Goal: Task Accomplishment & Management: Manage account settings

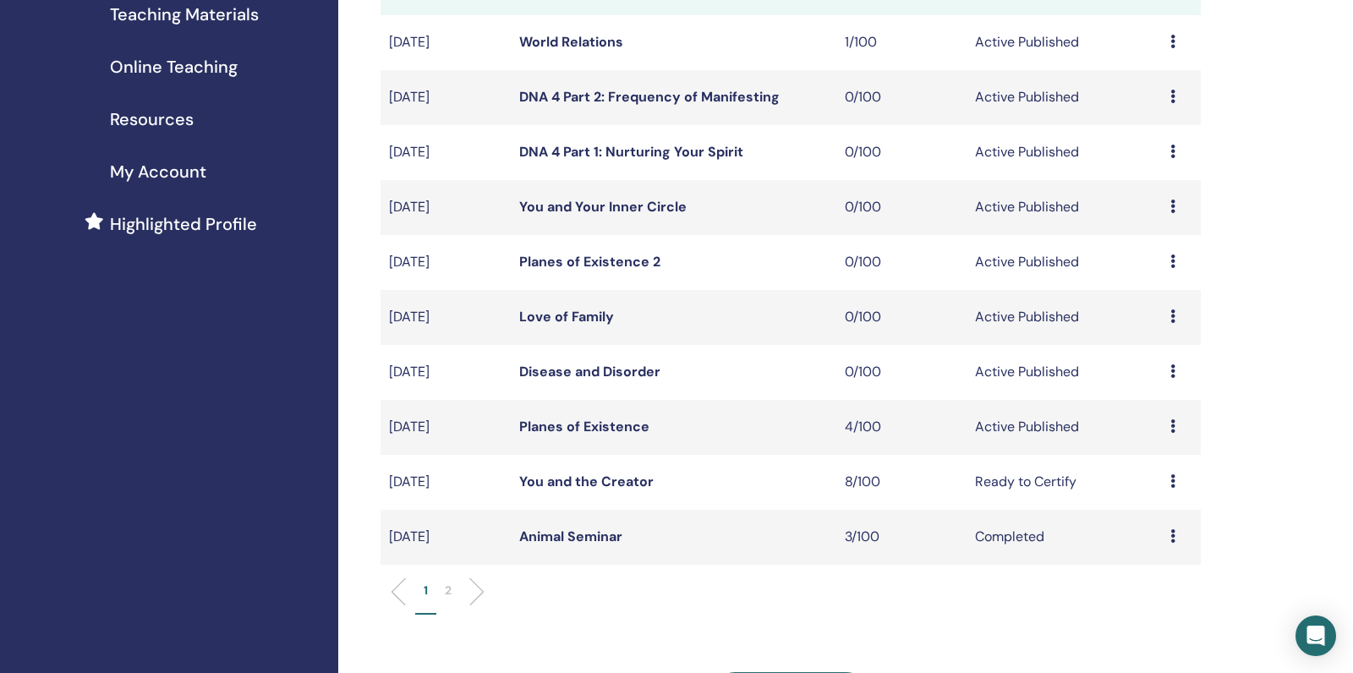
scroll to position [314, 0]
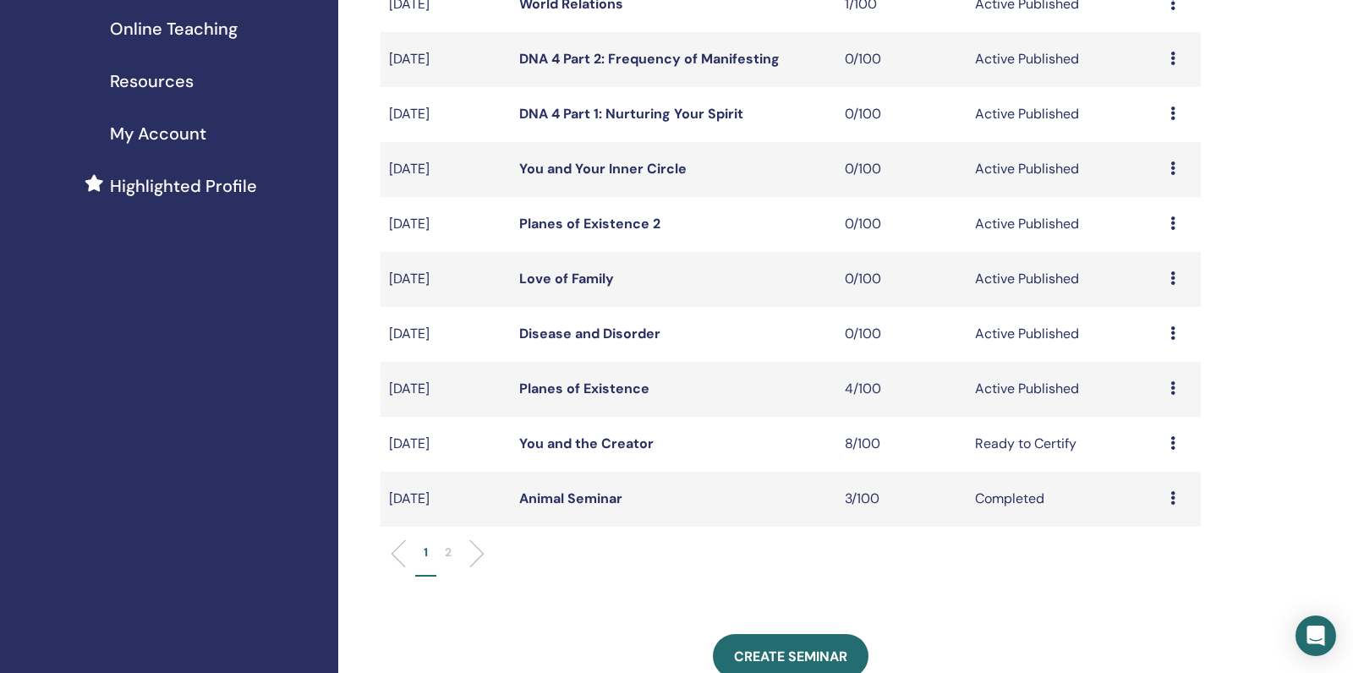
click at [589, 417] on td "Planes of Existence" at bounding box center [674, 389] width 326 height 55
click at [590, 398] on link "Planes of Existence" at bounding box center [584, 389] width 130 height 18
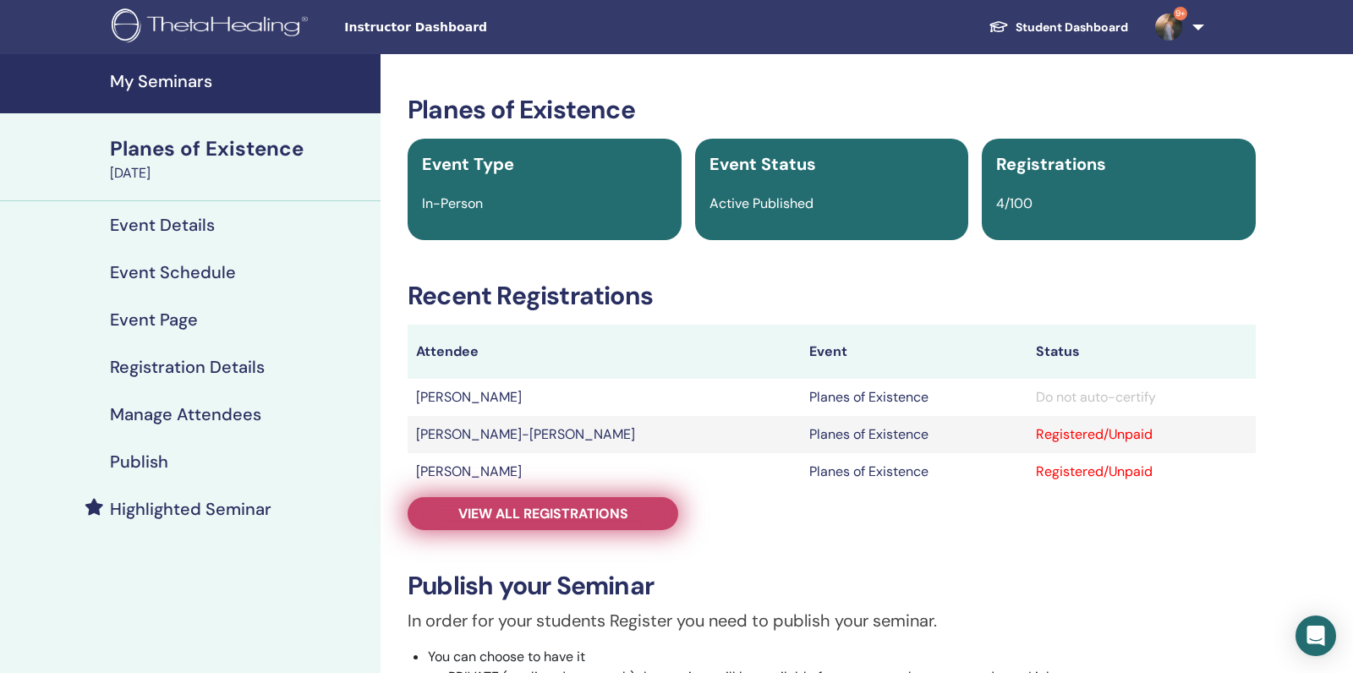
click at [599, 510] on span "View all registrations" at bounding box center [543, 514] width 170 height 18
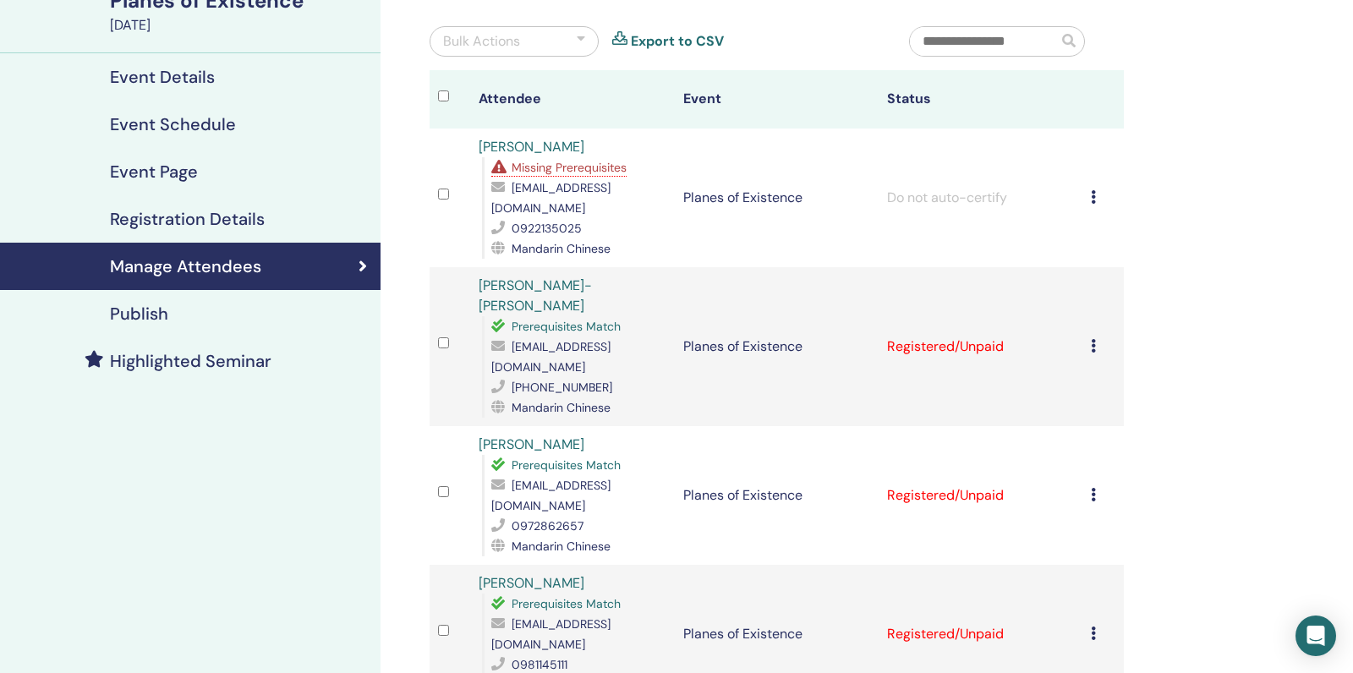
scroll to position [179, 0]
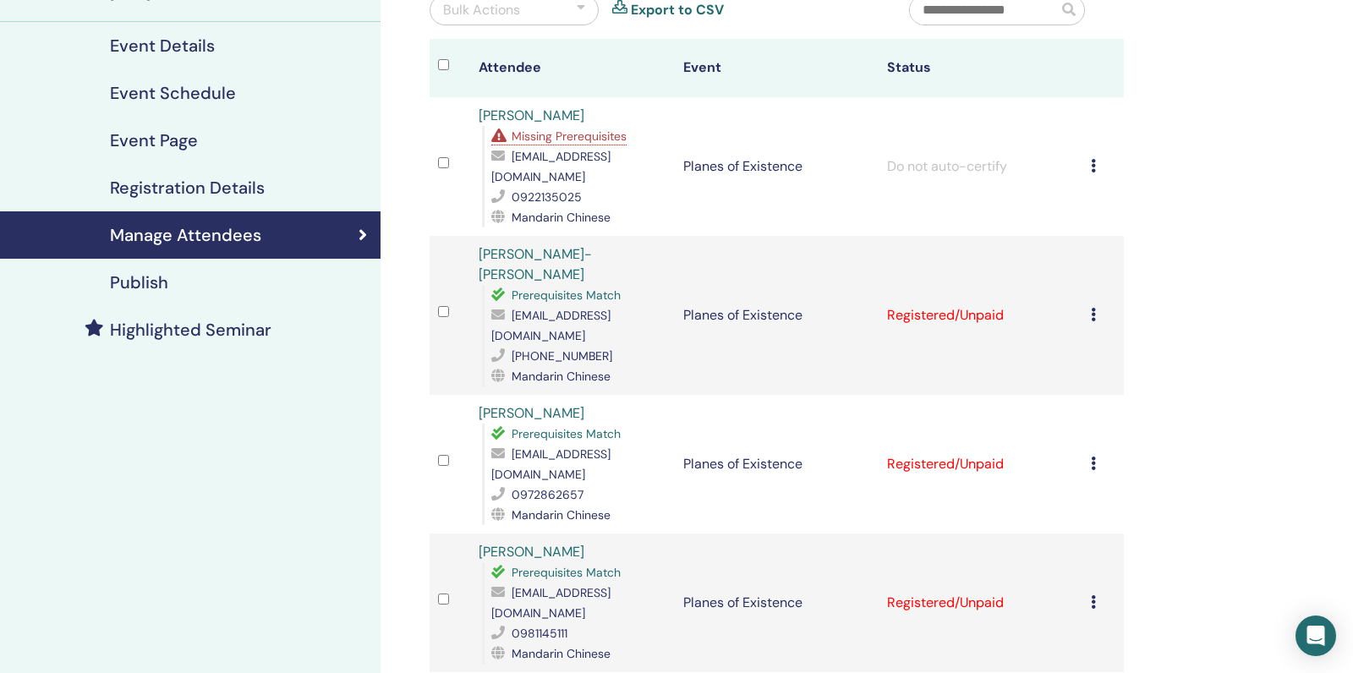
click at [1095, 308] on icon at bounding box center [1093, 315] width 5 height 14
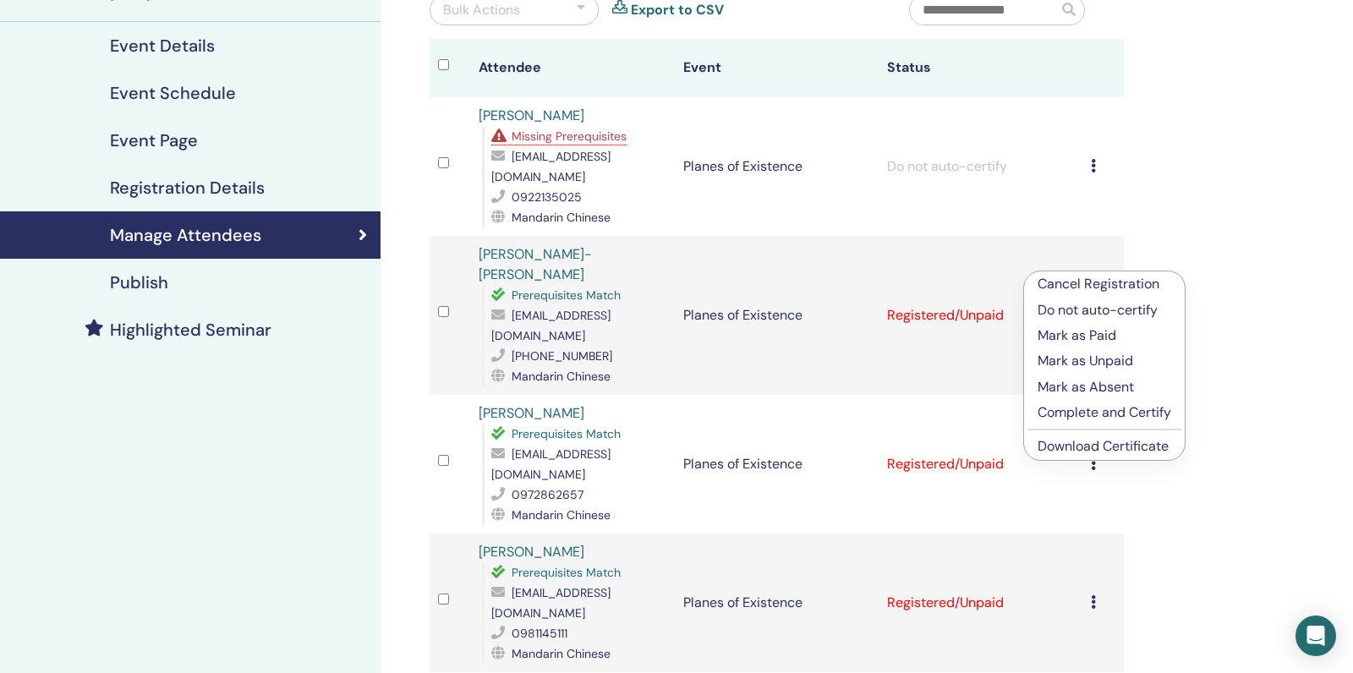
click at [1040, 410] on p "Complete and Certify" at bounding box center [1105, 413] width 134 height 20
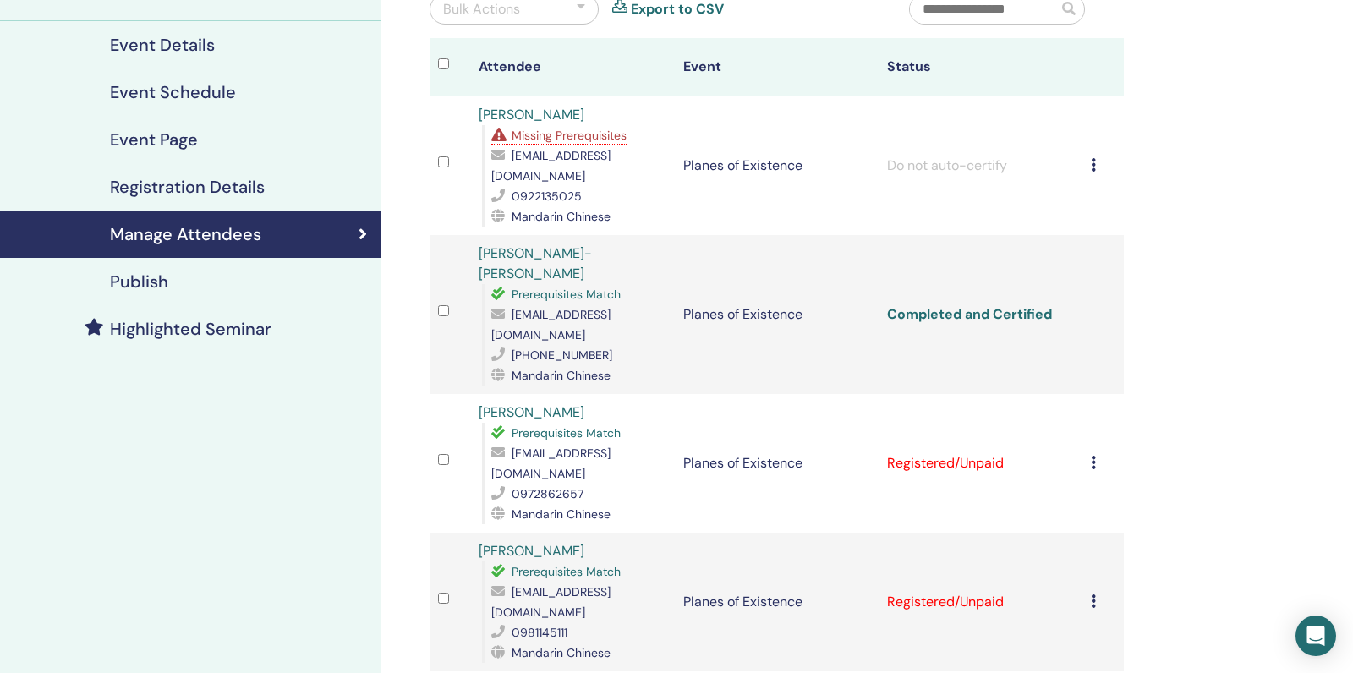
scroll to position [206, 0]
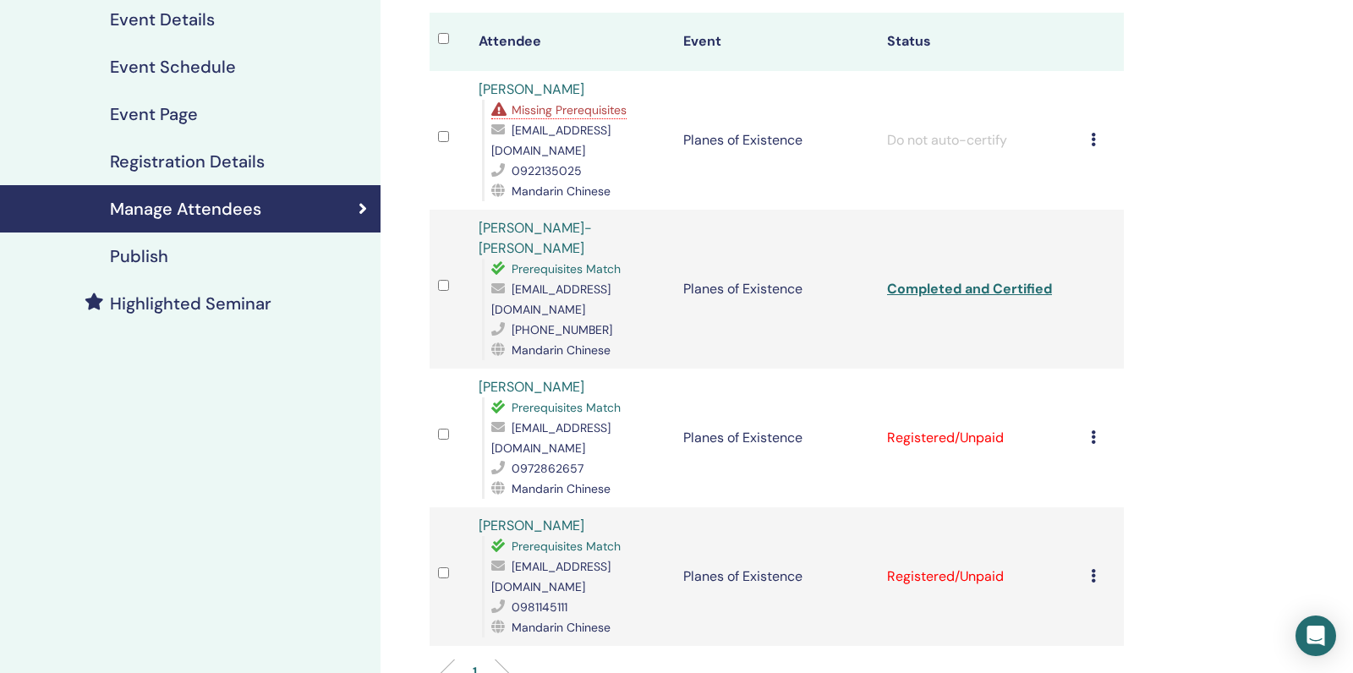
click at [1097, 428] on div "Cancel Registration Do not auto-certify Mark as Paid Mark as Unpaid Mark as Abs…" at bounding box center [1103, 438] width 24 height 20
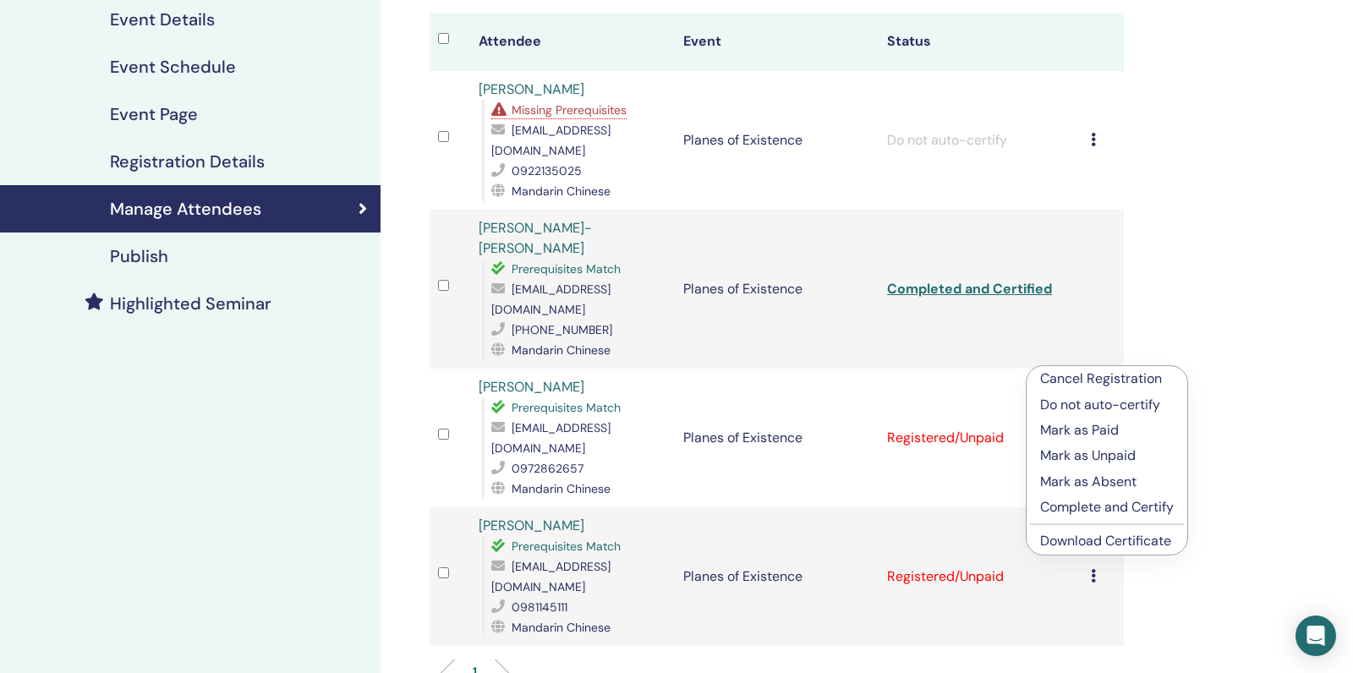
click at [1046, 508] on p "Complete and Certify" at bounding box center [1107, 507] width 134 height 20
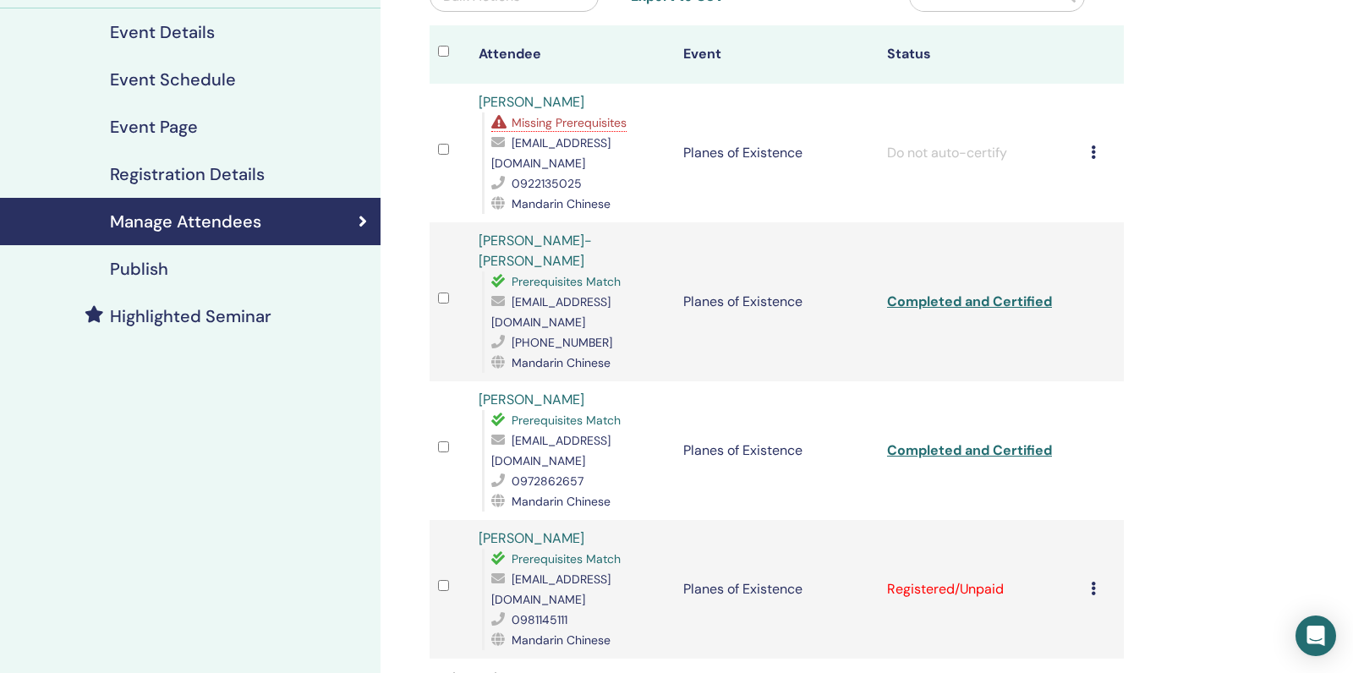
scroll to position [141, 0]
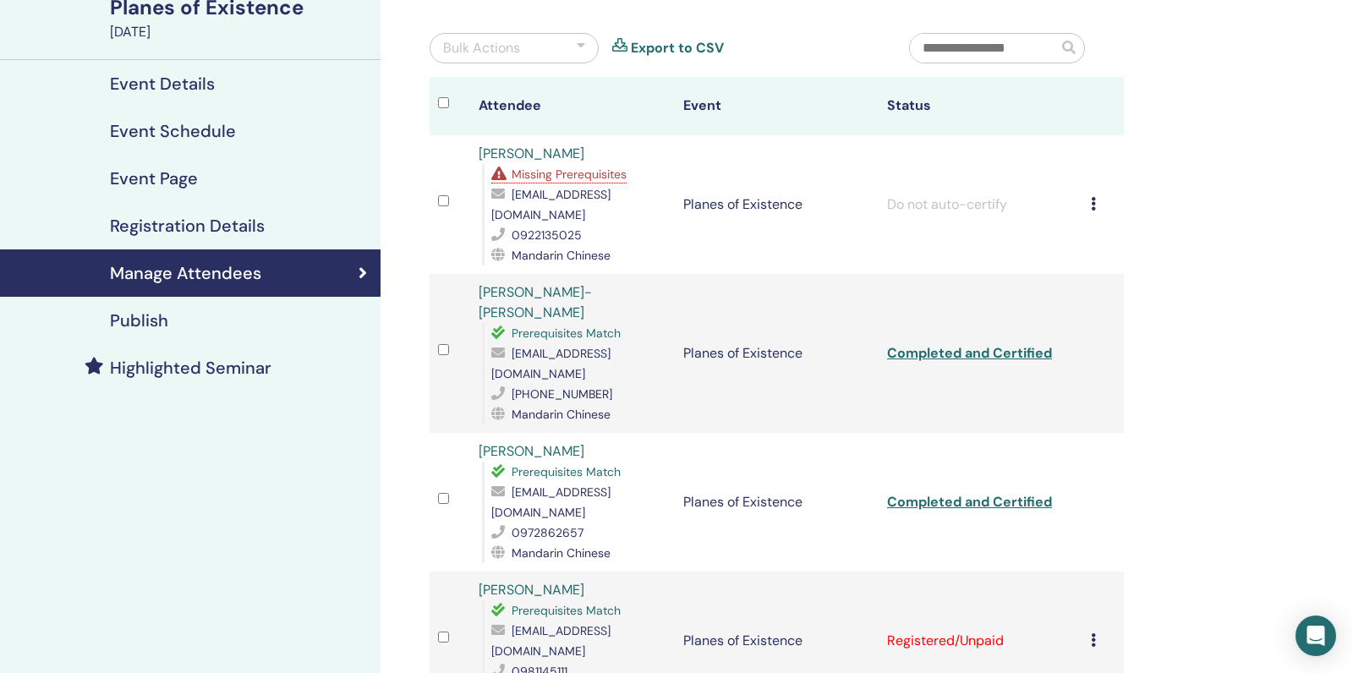
click at [1098, 631] on div "Cancel Registration Do not auto-certify Mark as Paid Mark as Unpaid Mark as Abs…" at bounding box center [1103, 641] width 24 height 20
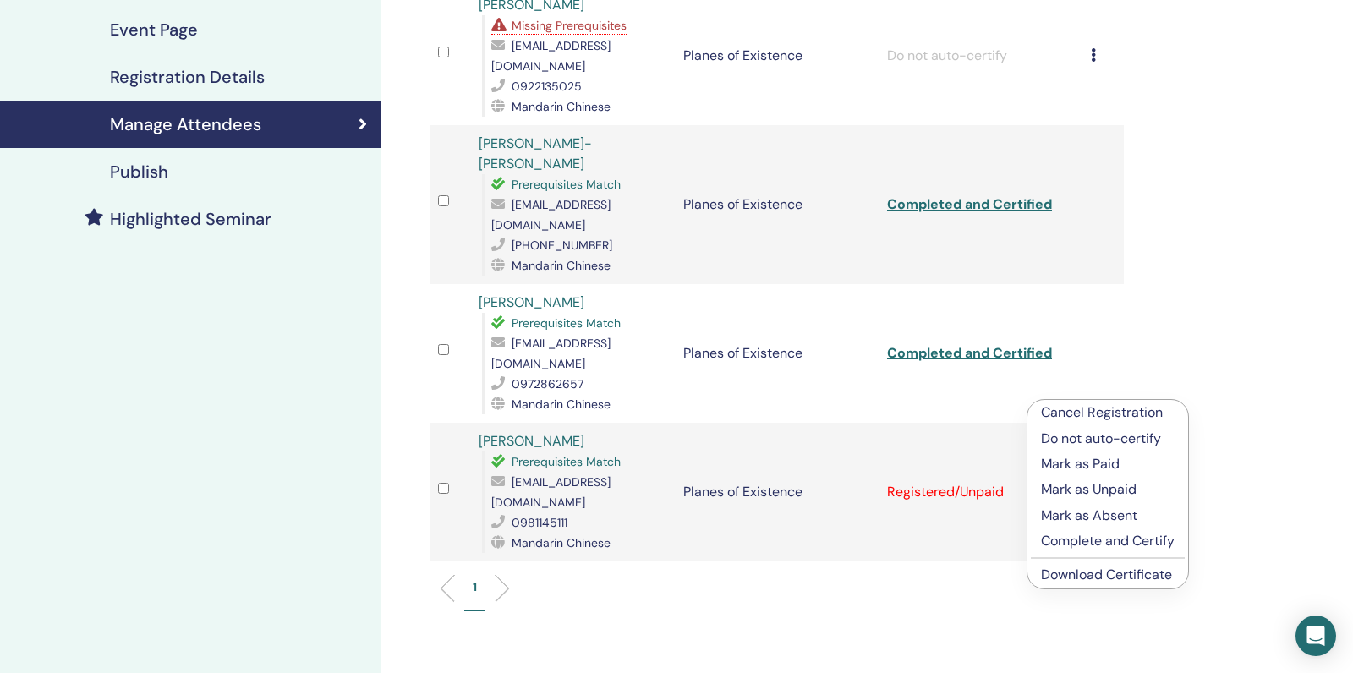
scroll to position [360, 0]
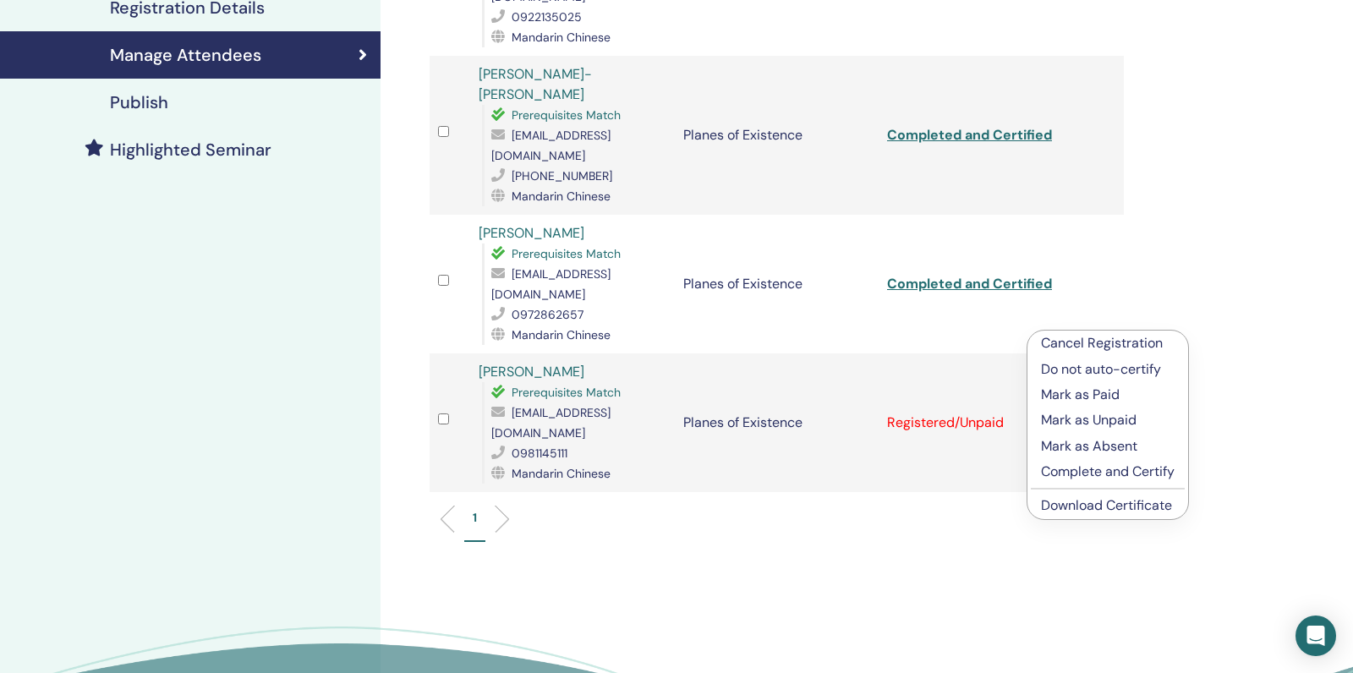
click at [1056, 478] on p "Complete and Certify" at bounding box center [1108, 472] width 134 height 20
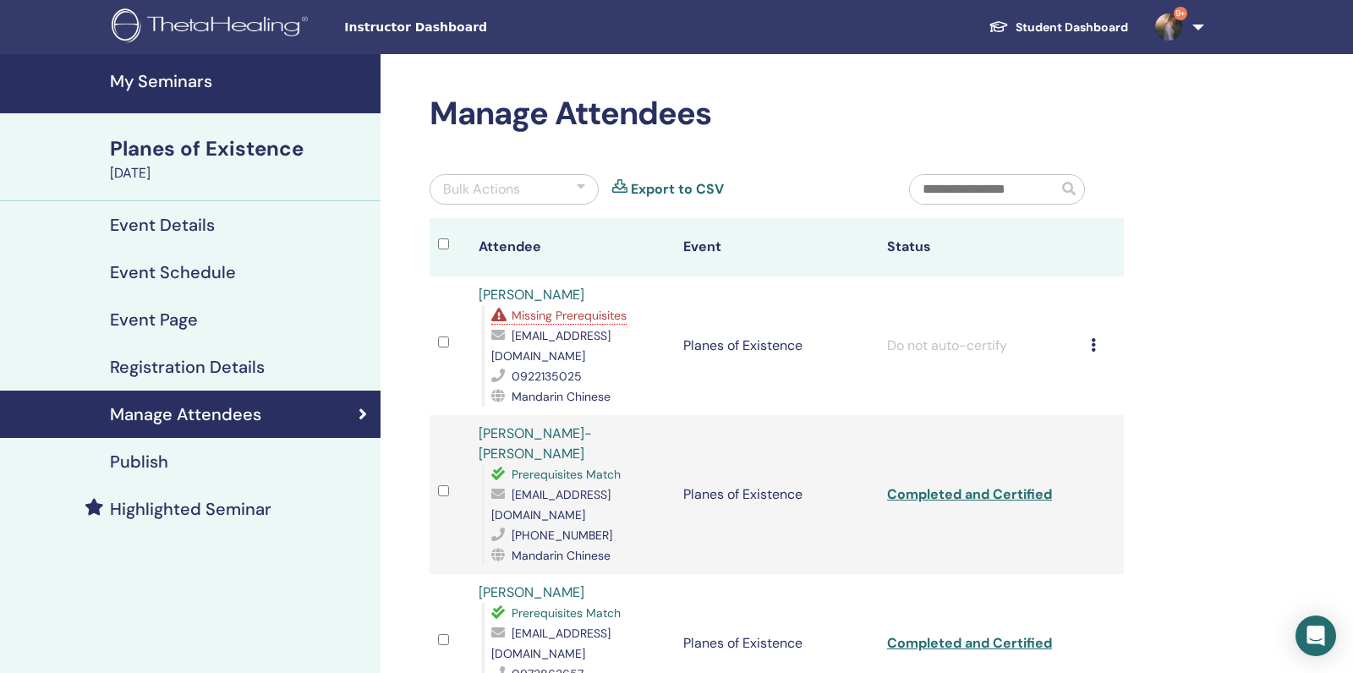
click at [186, 94] on link "My Seminars" at bounding box center [190, 83] width 381 height 59
